Goal: Find specific page/section: Find specific page/section

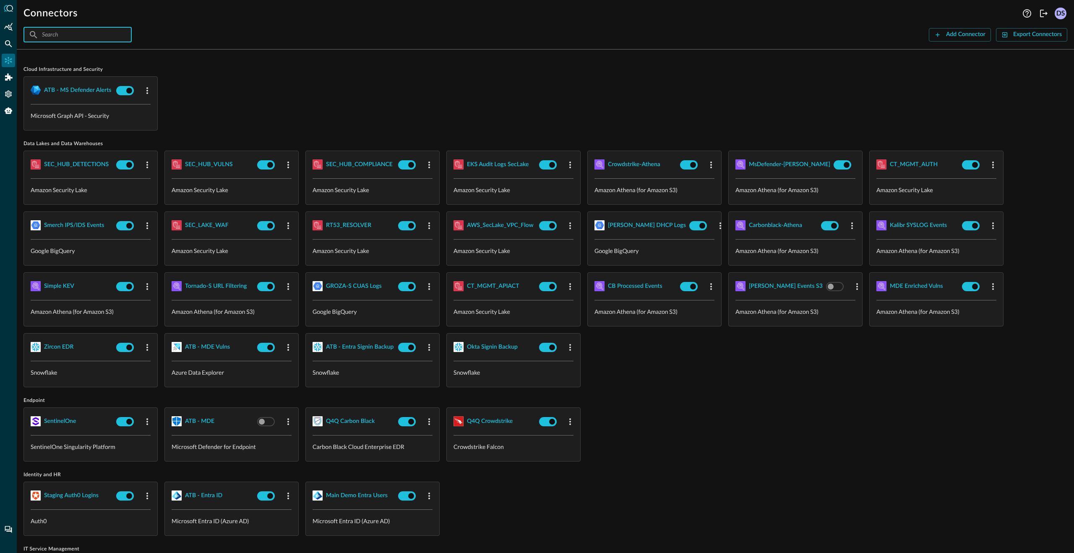
click at [73, 37] on input "text" at bounding box center [77, 35] width 70 height 16
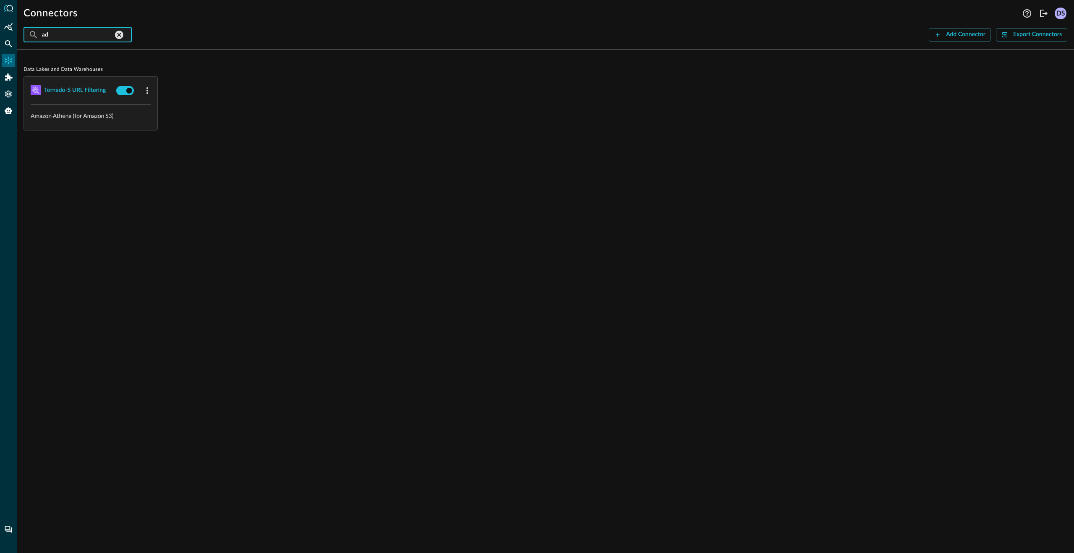
type input "a"
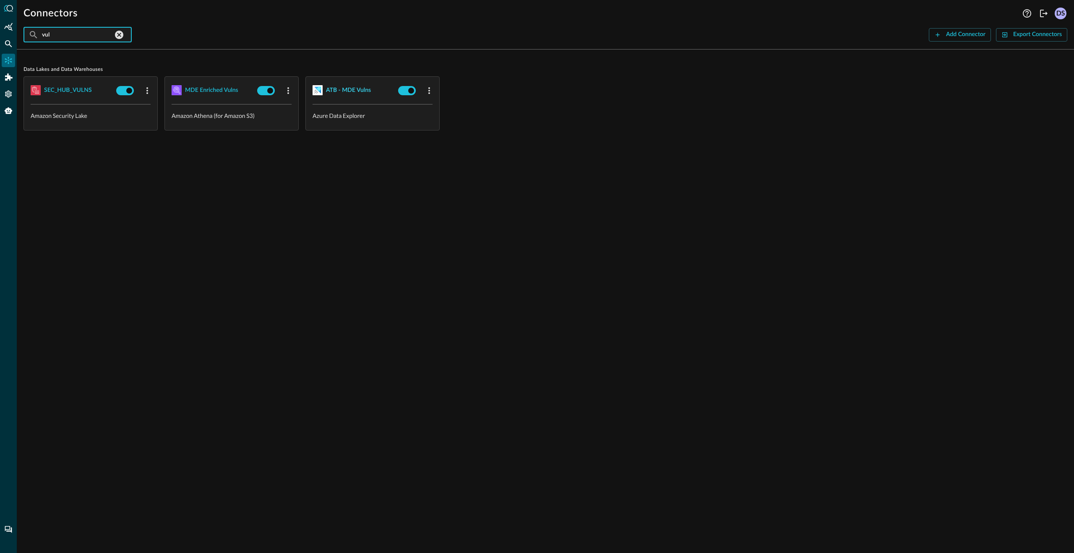
type input "vul"
click at [360, 93] on div "ATB - MDE Vulns" at bounding box center [348, 90] width 45 height 10
